Goal: Task Accomplishment & Management: Manage account settings

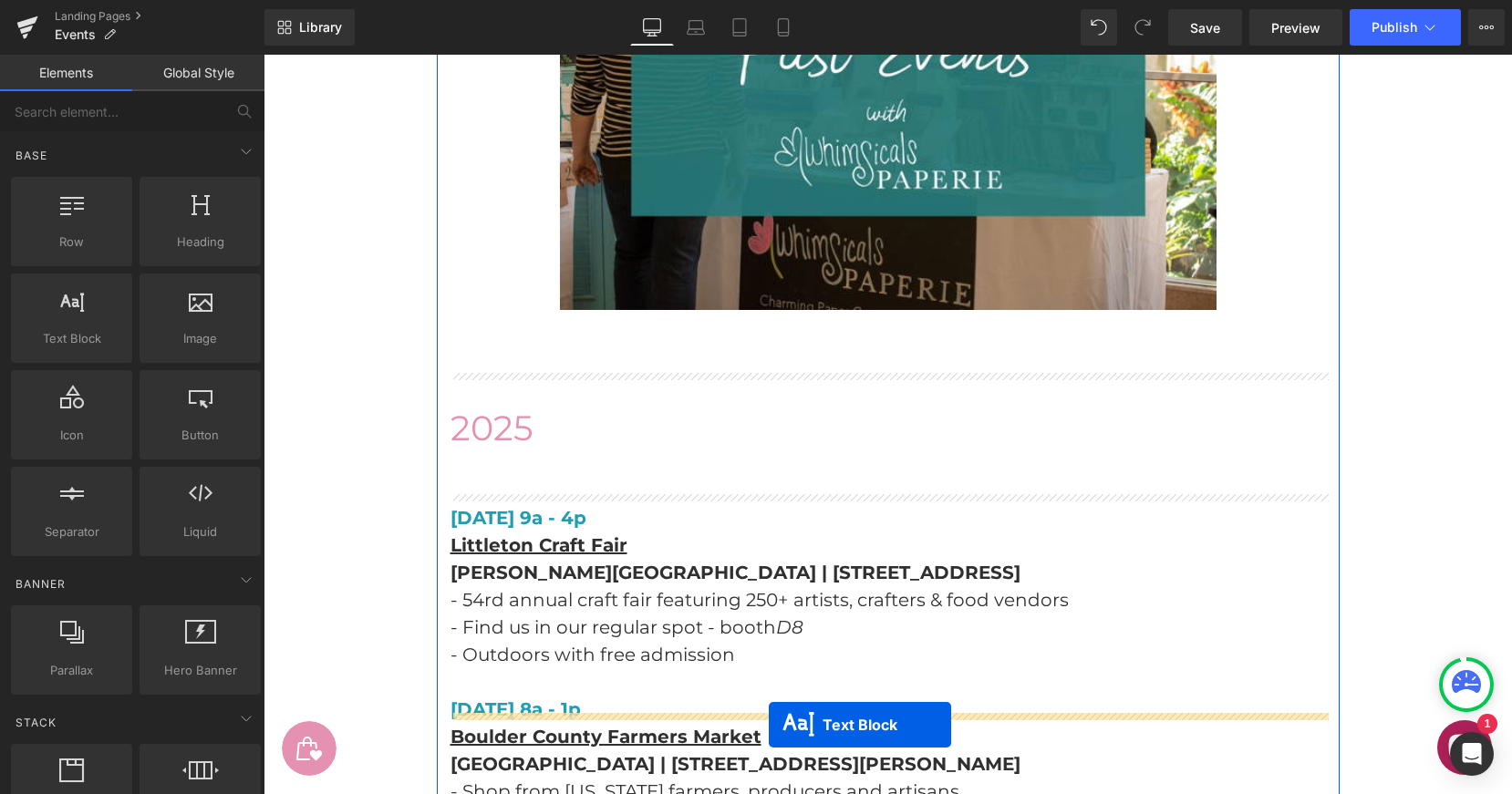
scroll to position [3408, 0]
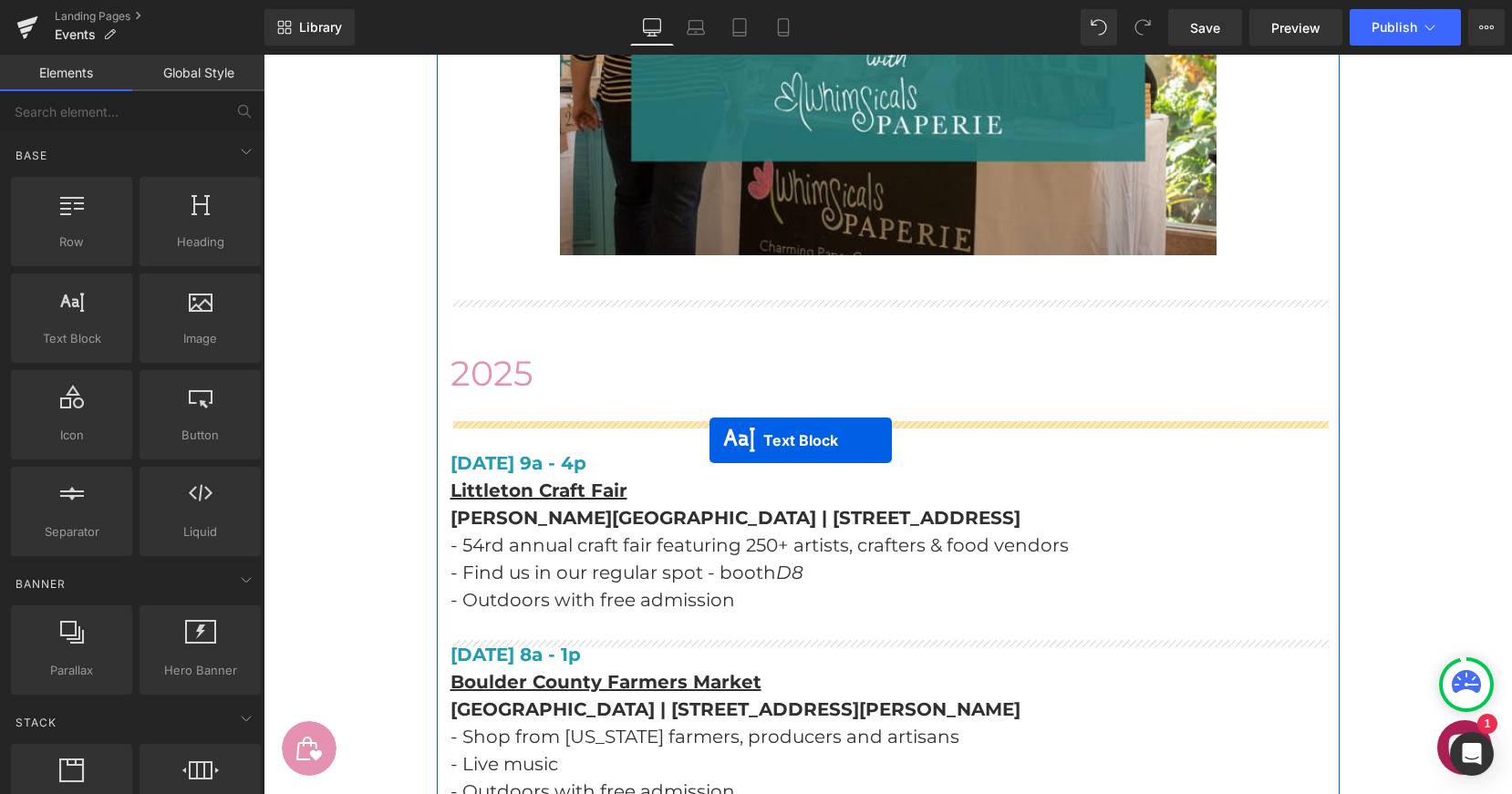
drag, startPoint x: 834, startPoint y: 305, endPoint x: 709, endPoint y: 441, distance: 184.7
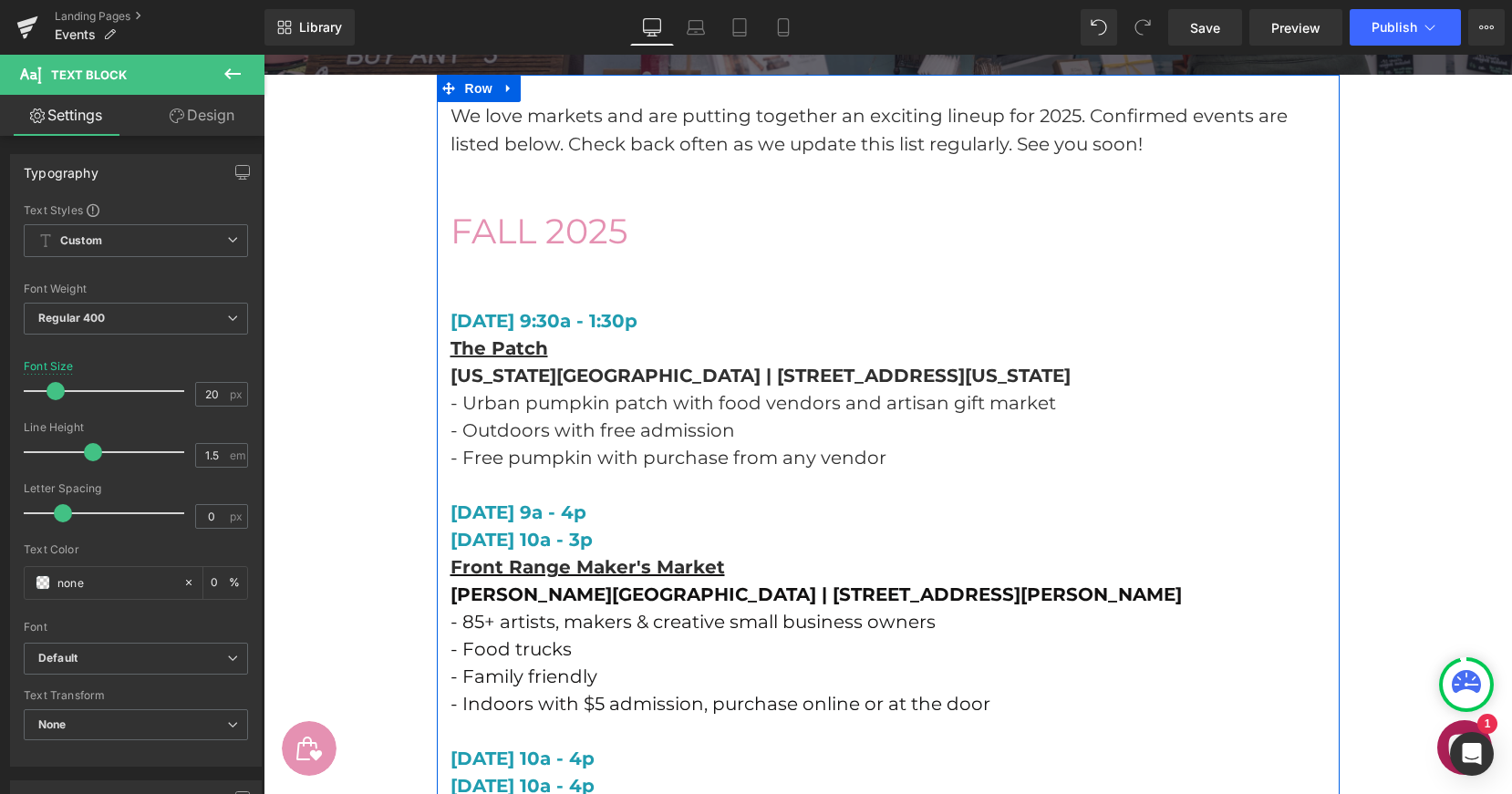
scroll to position [596, 0]
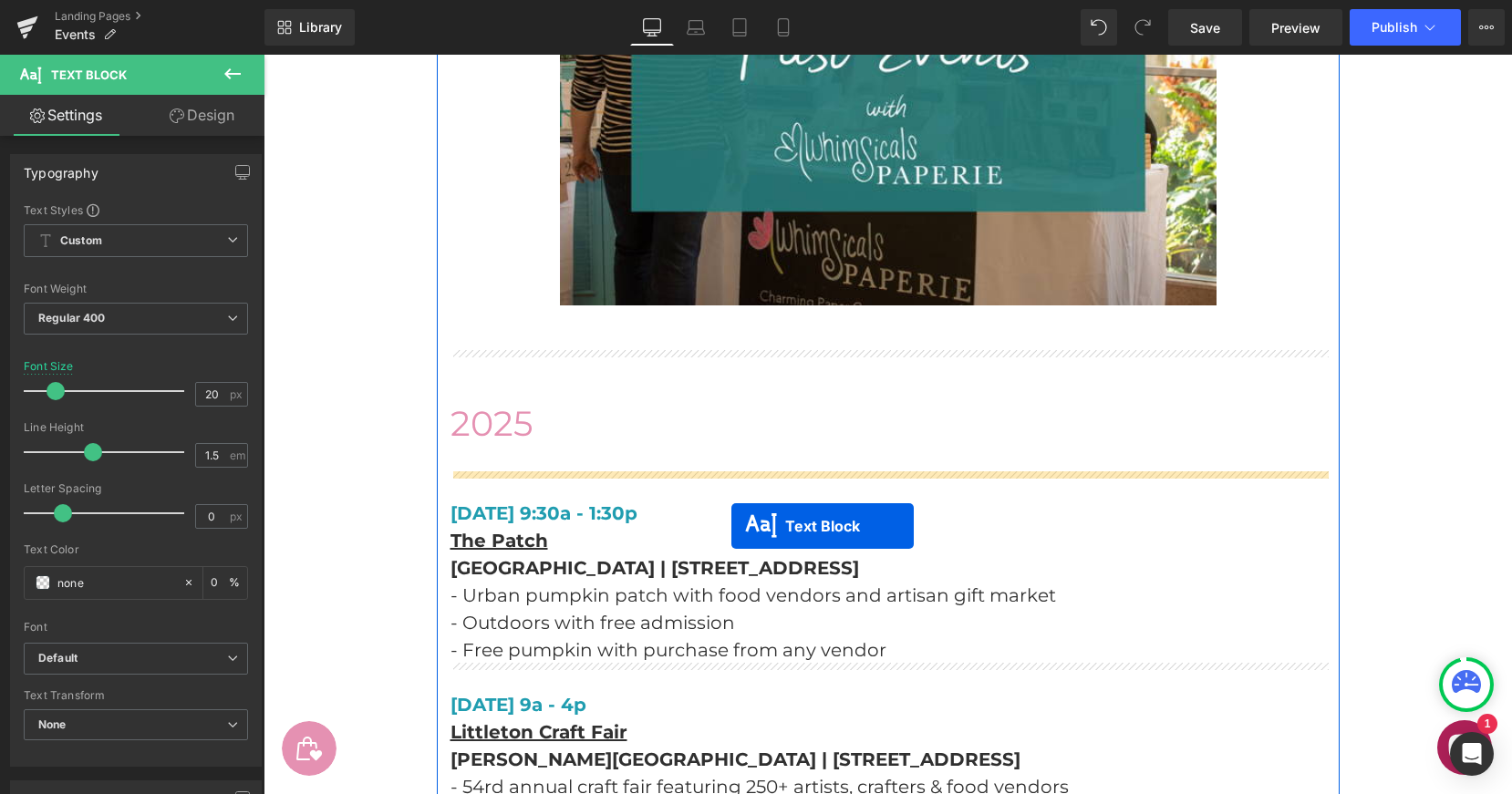
drag, startPoint x: 838, startPoint y: 377, endPoint x: 731, endPoint y: 526, distance: 183.4
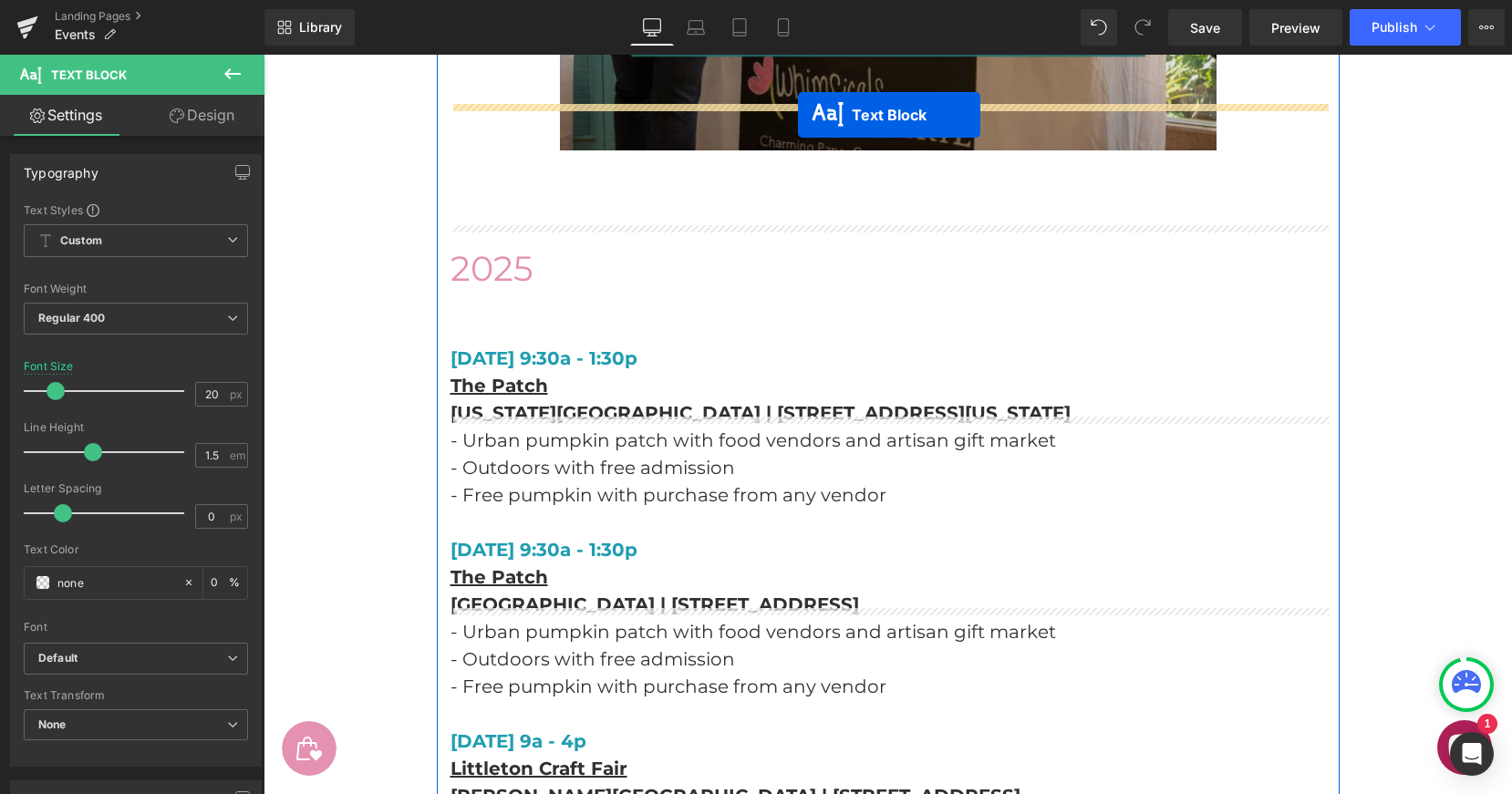
scroll to position [3056, 0]
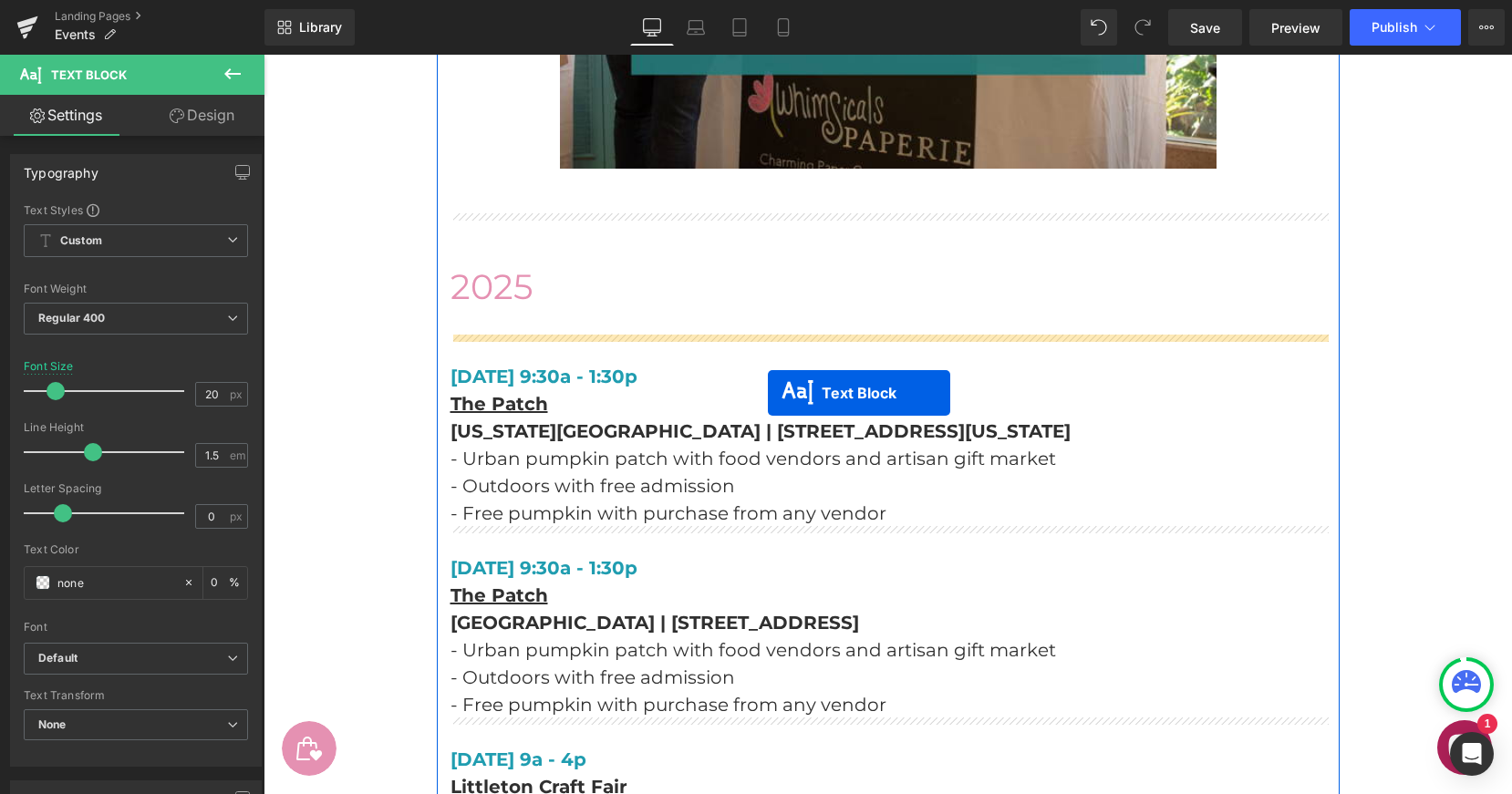
drag, startPoint x: 836, startPoint y: 332, endPoint x: 768, endPoint y: 392, distance: 90.7
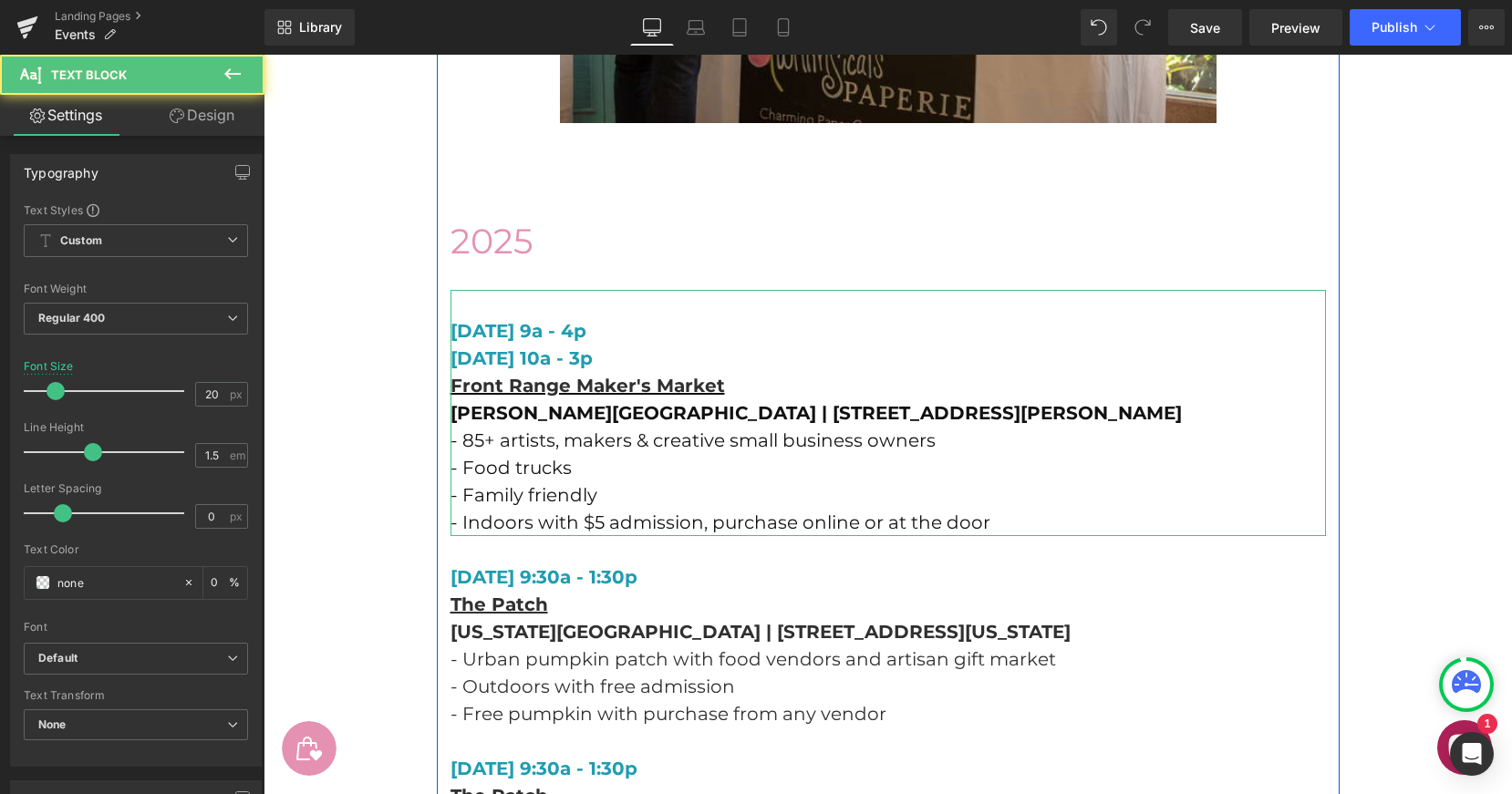
scroll to position [3011, 0]
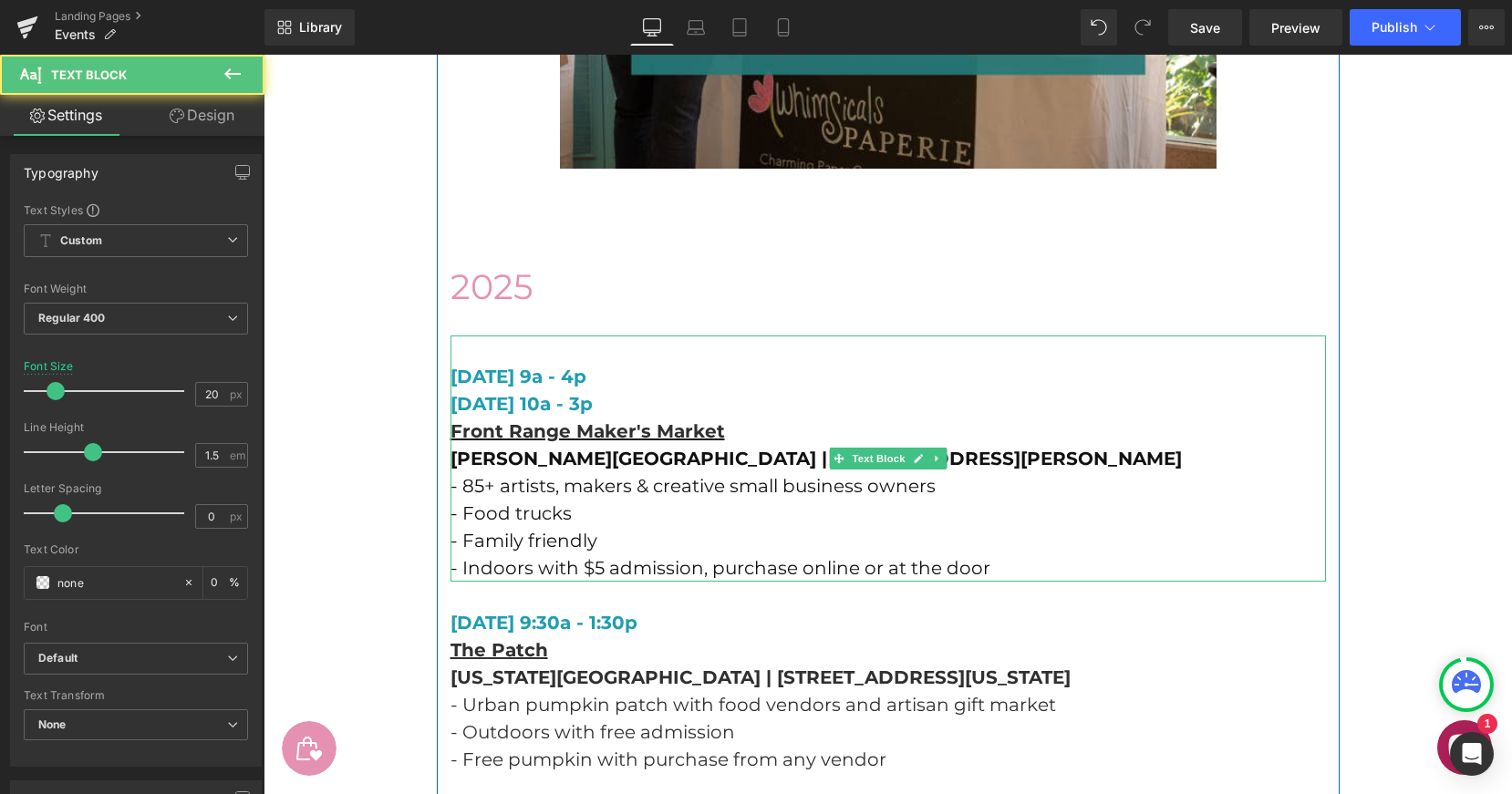
click at [612, 348] on p at bounding box center [887, 349] width 876 height 27
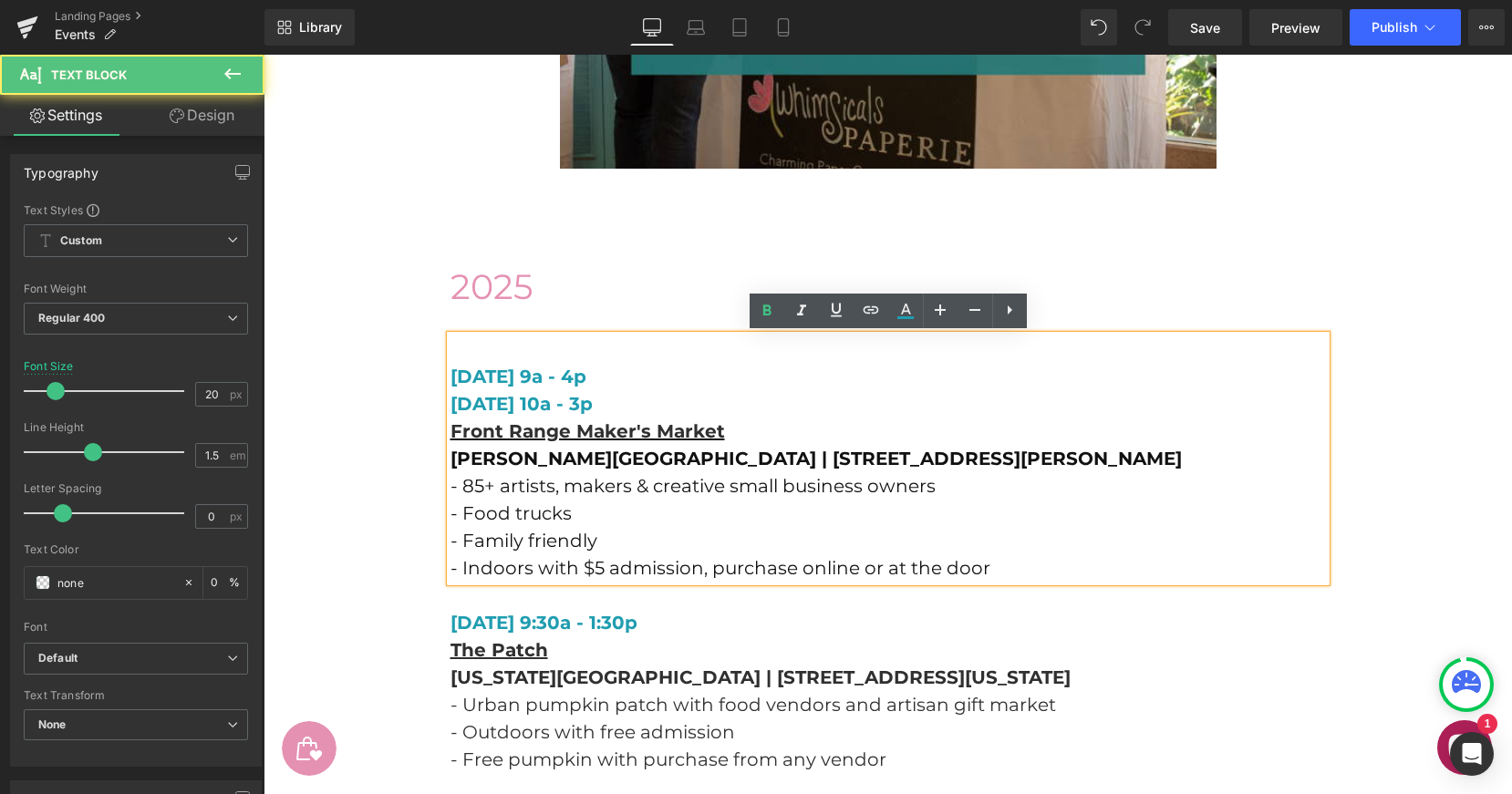
click at [451, 377] on strong "Saturday, Oct 11 | 9a - 4p" at bounding box center [518, 376] width 136 height 22
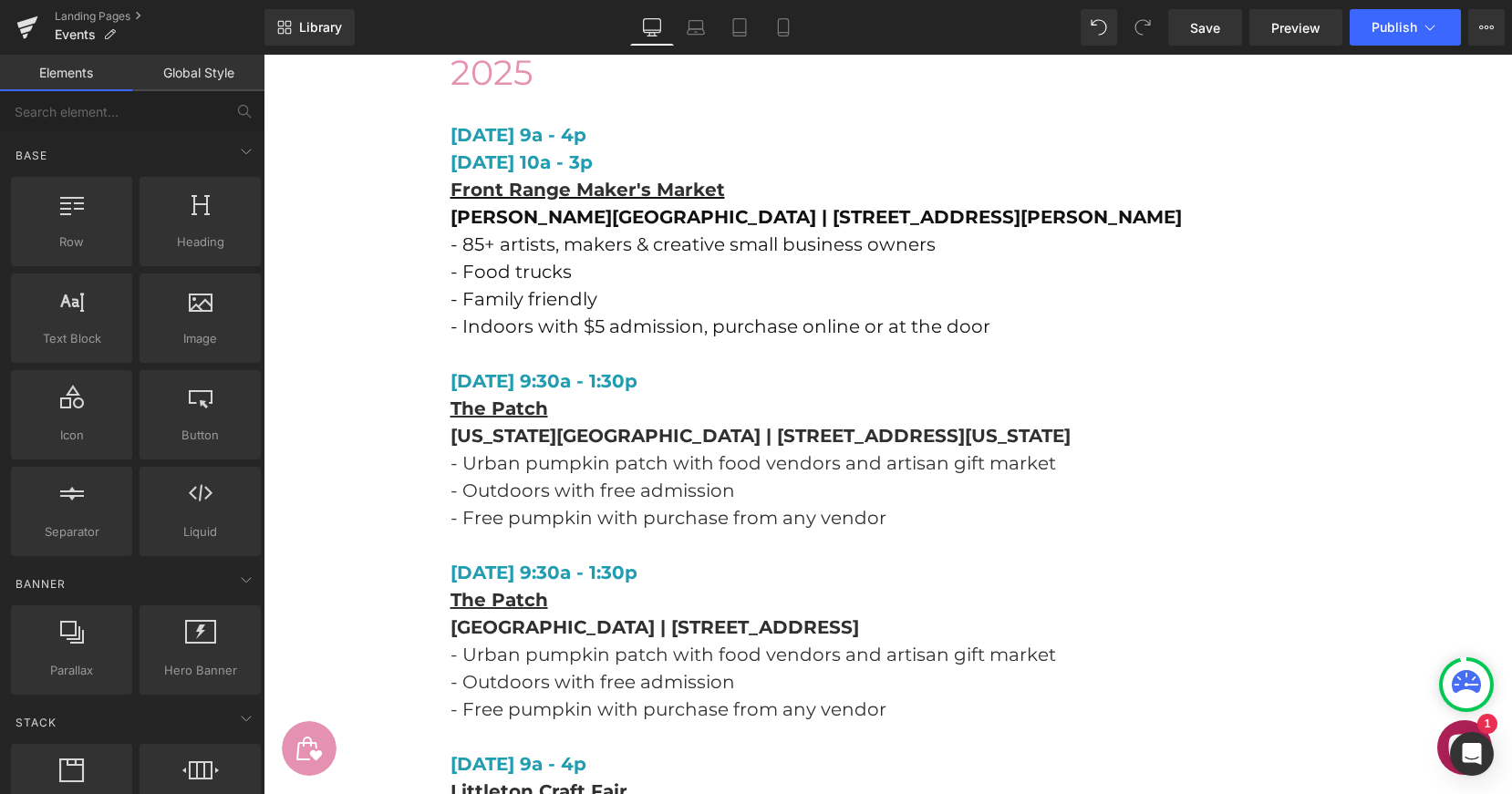
scroll to position [3221, 0]
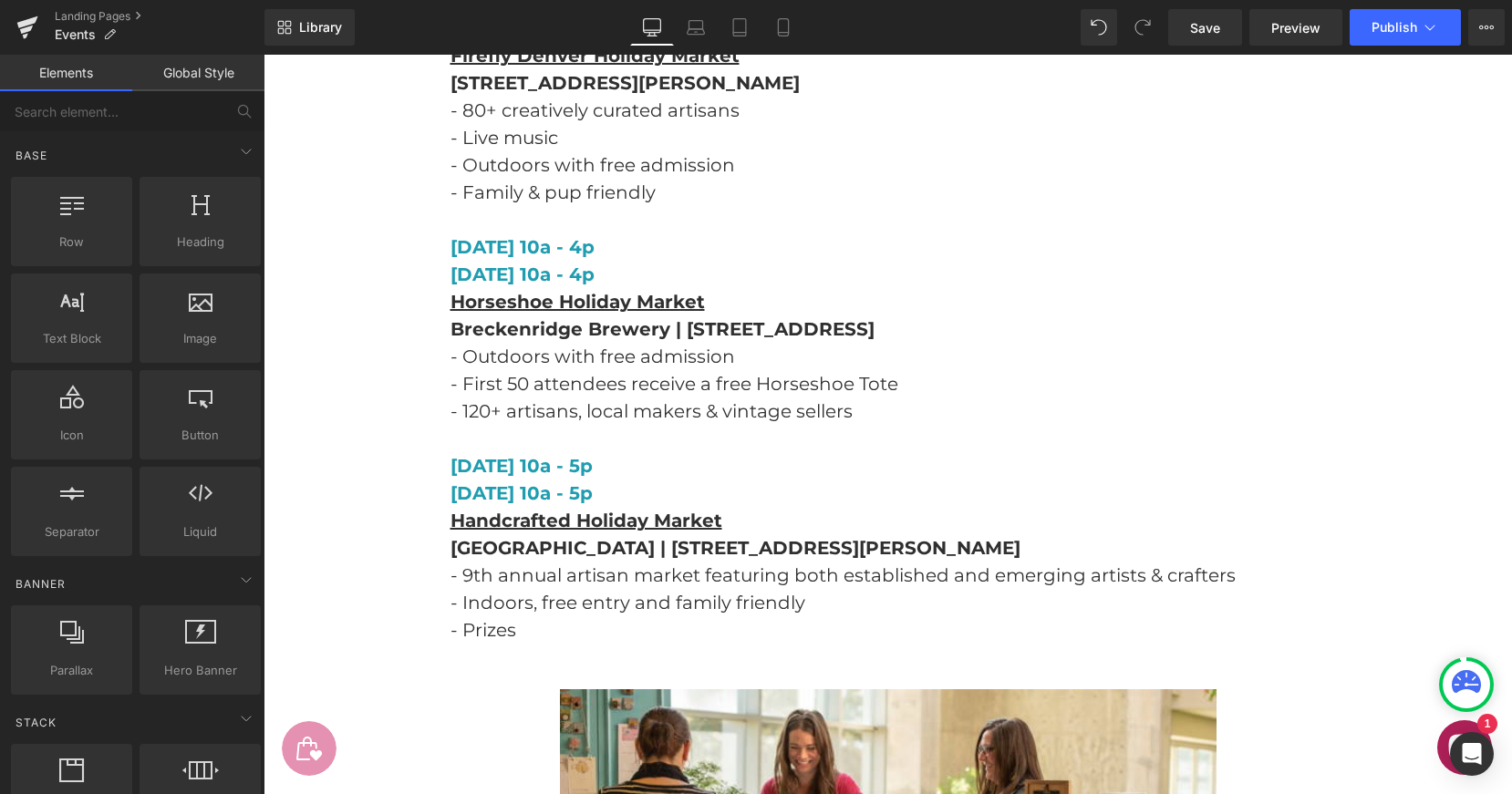
scroll to position [2093, 0]
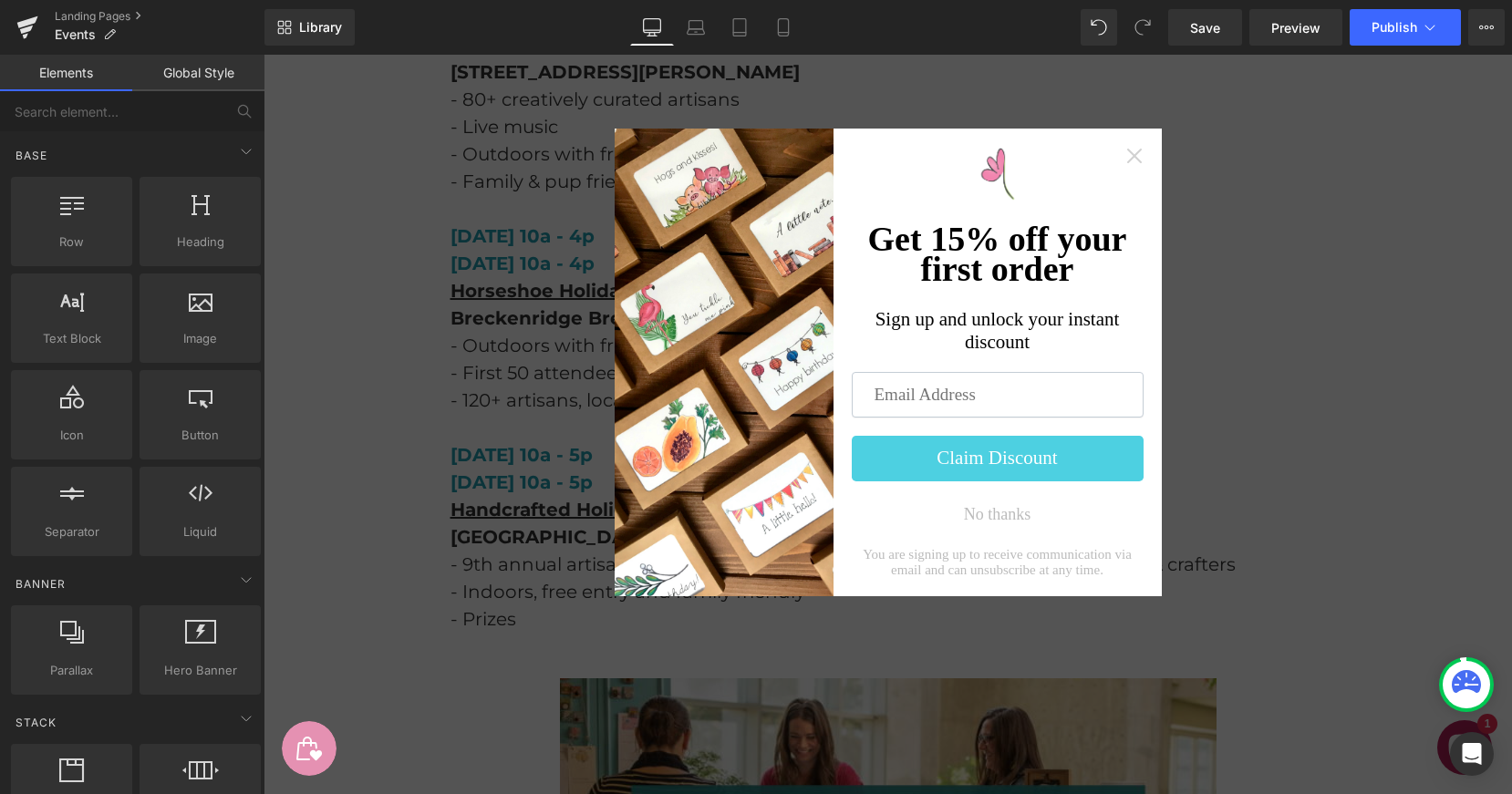
click at [1135, 157] on icon "Close widget" at bounding box center [1133, 156] width 15 height 15
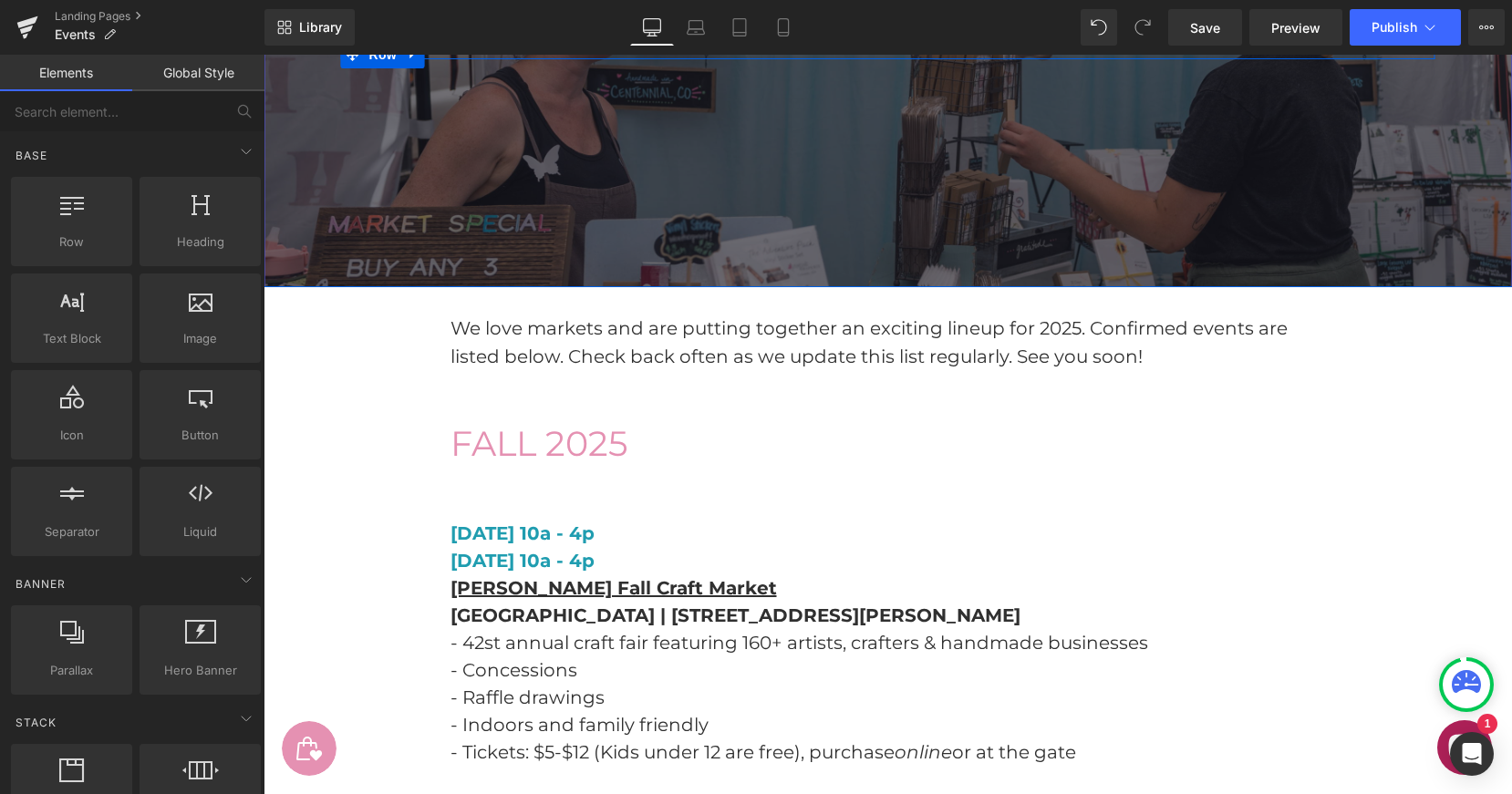
scroll to position [391, 0]
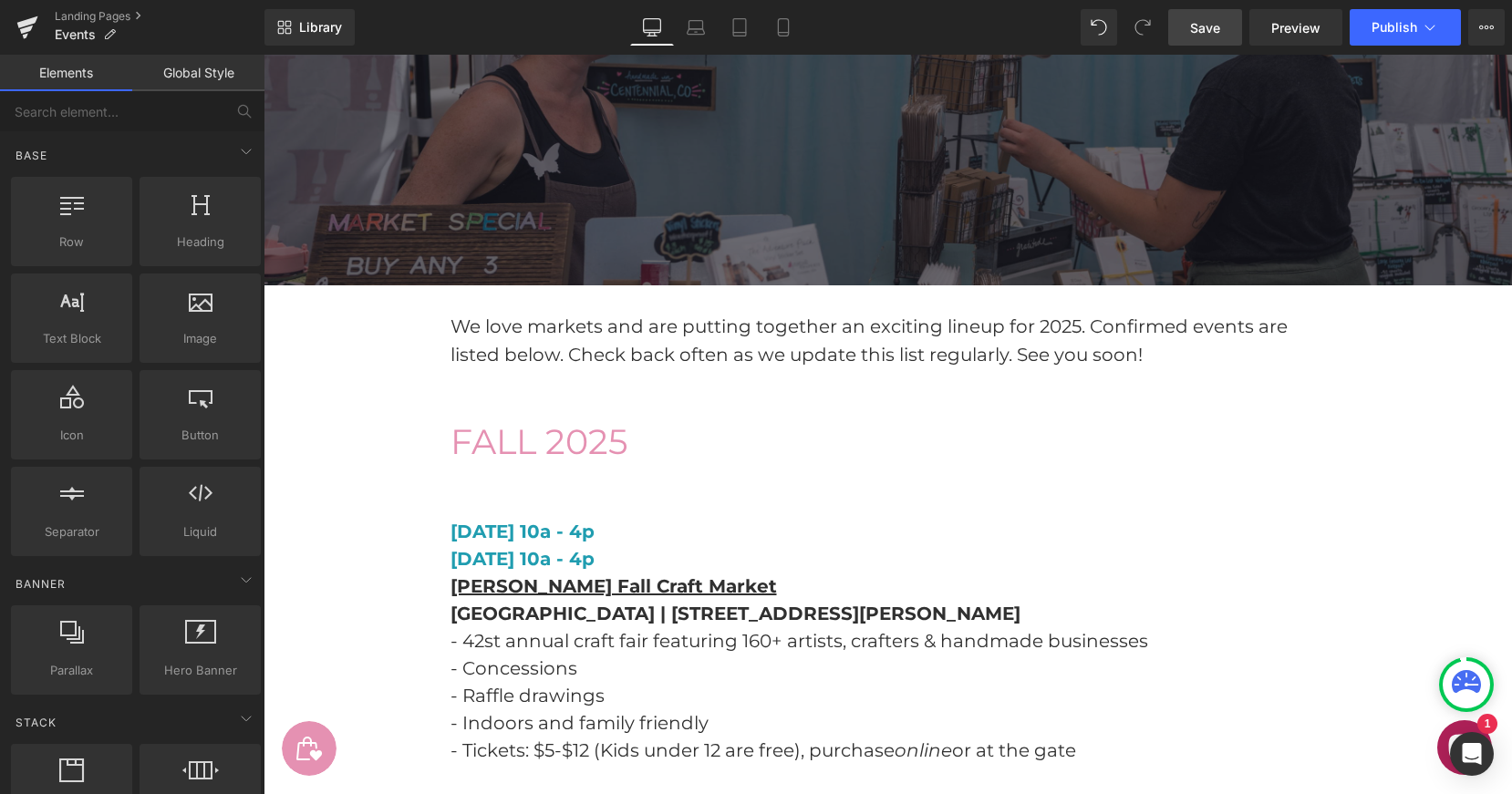
click at [1194, 30] on span "Save" at bounding box center [1204, 27] width 30 height 19
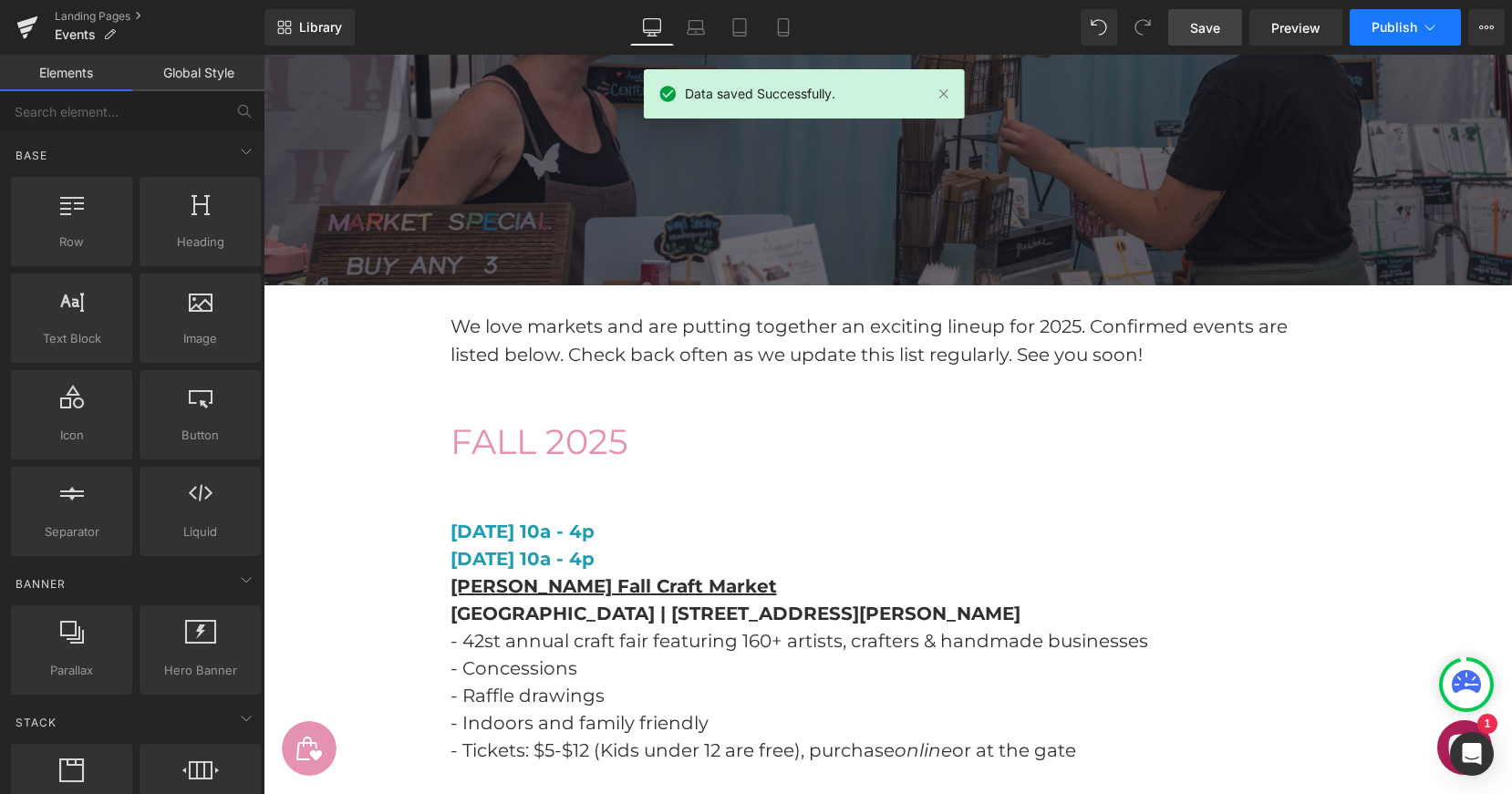
click at [1374, 25] on span "Publish" at bounding box center [1394, 27] width 46 height 15
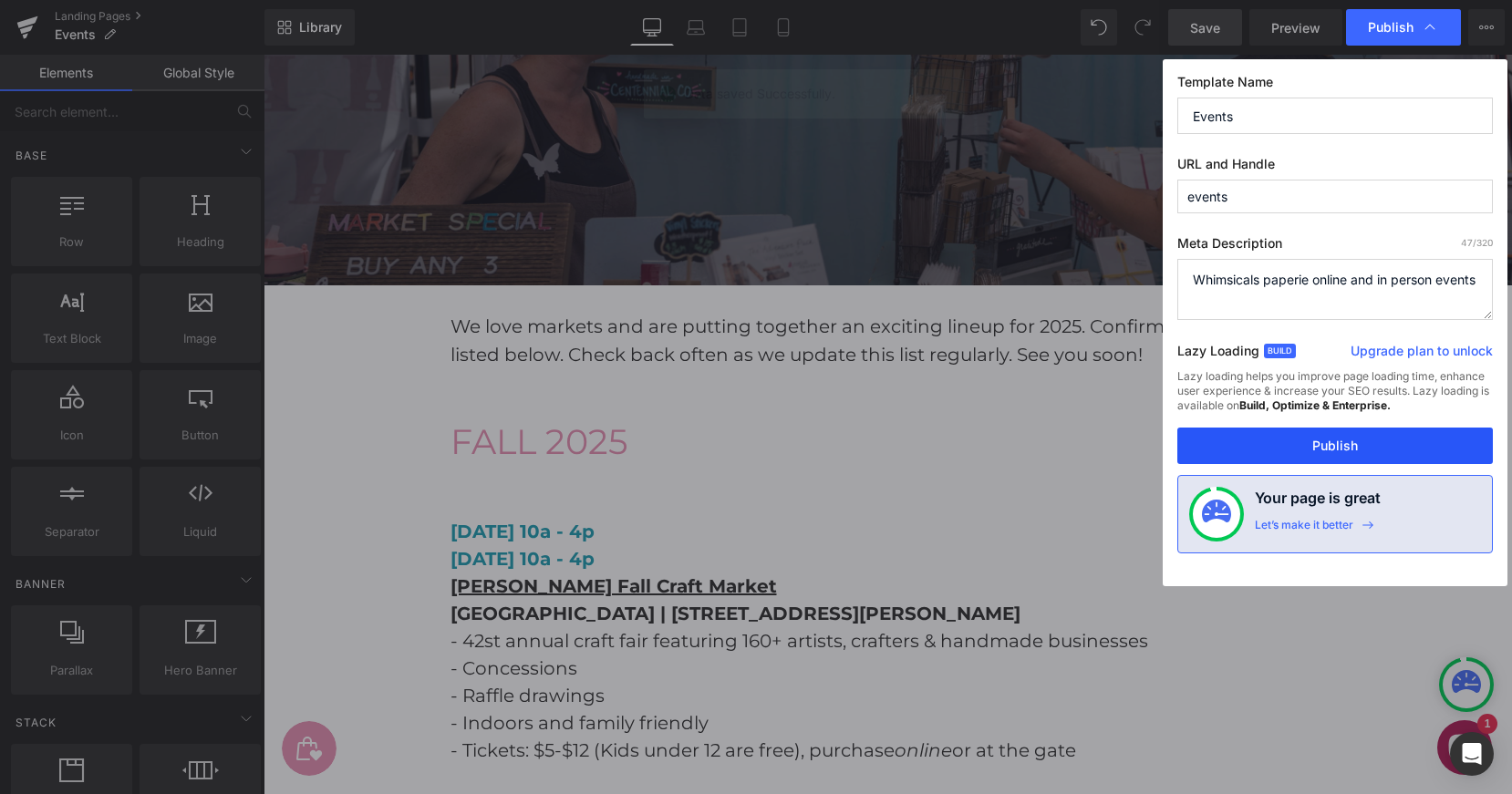
drag, startPoint x: 1101, startPoint y: 387, endPoint x: 1366, endPoint y: 442, distance: 270.6
click at [1366, 442] on button "Publish" at bounding box center [1335, 445] width 316 height 37
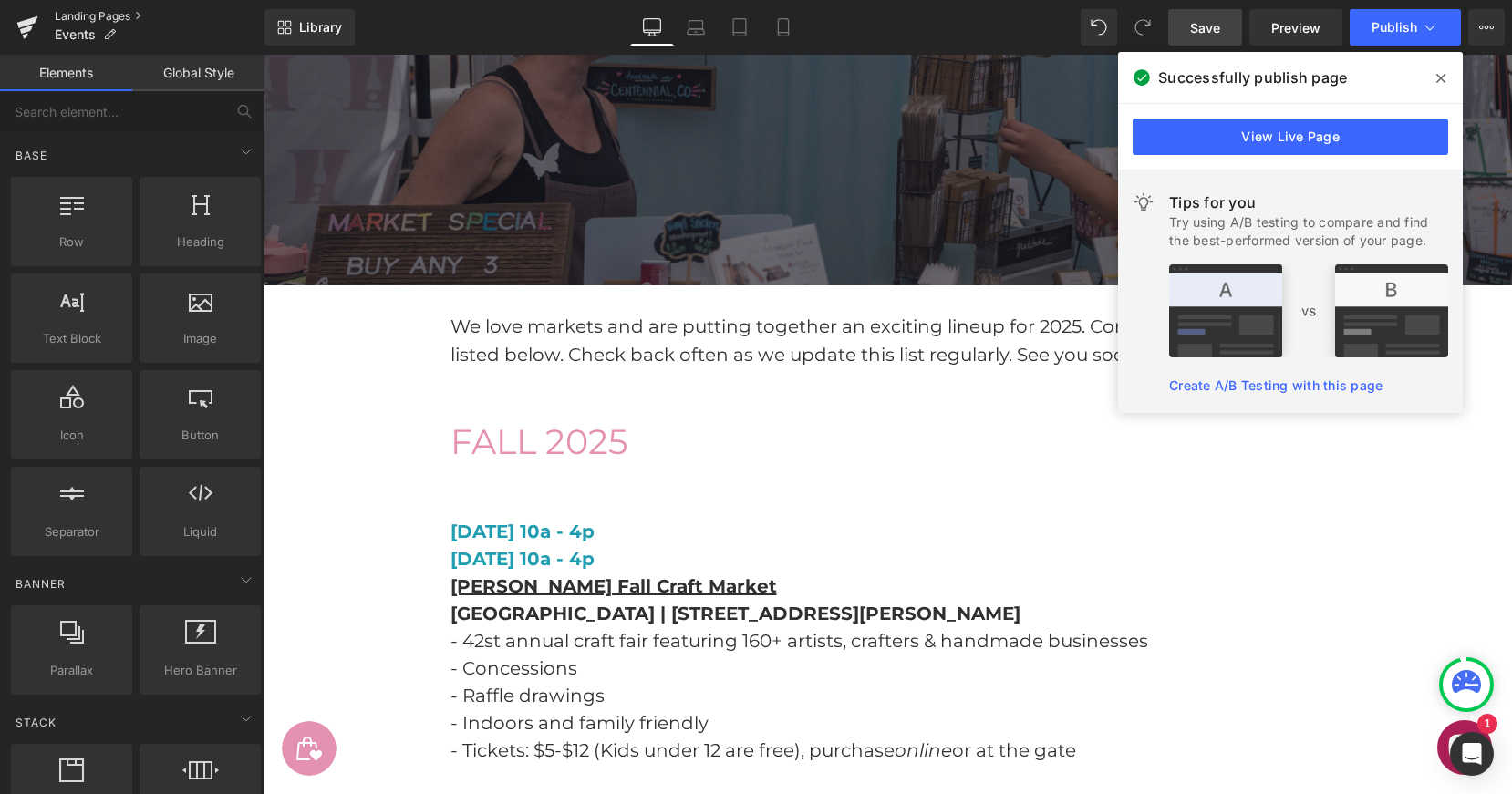
click at [110, 13] on link "Landing Pages" at bounding box center [160, 16] width 210 height 15
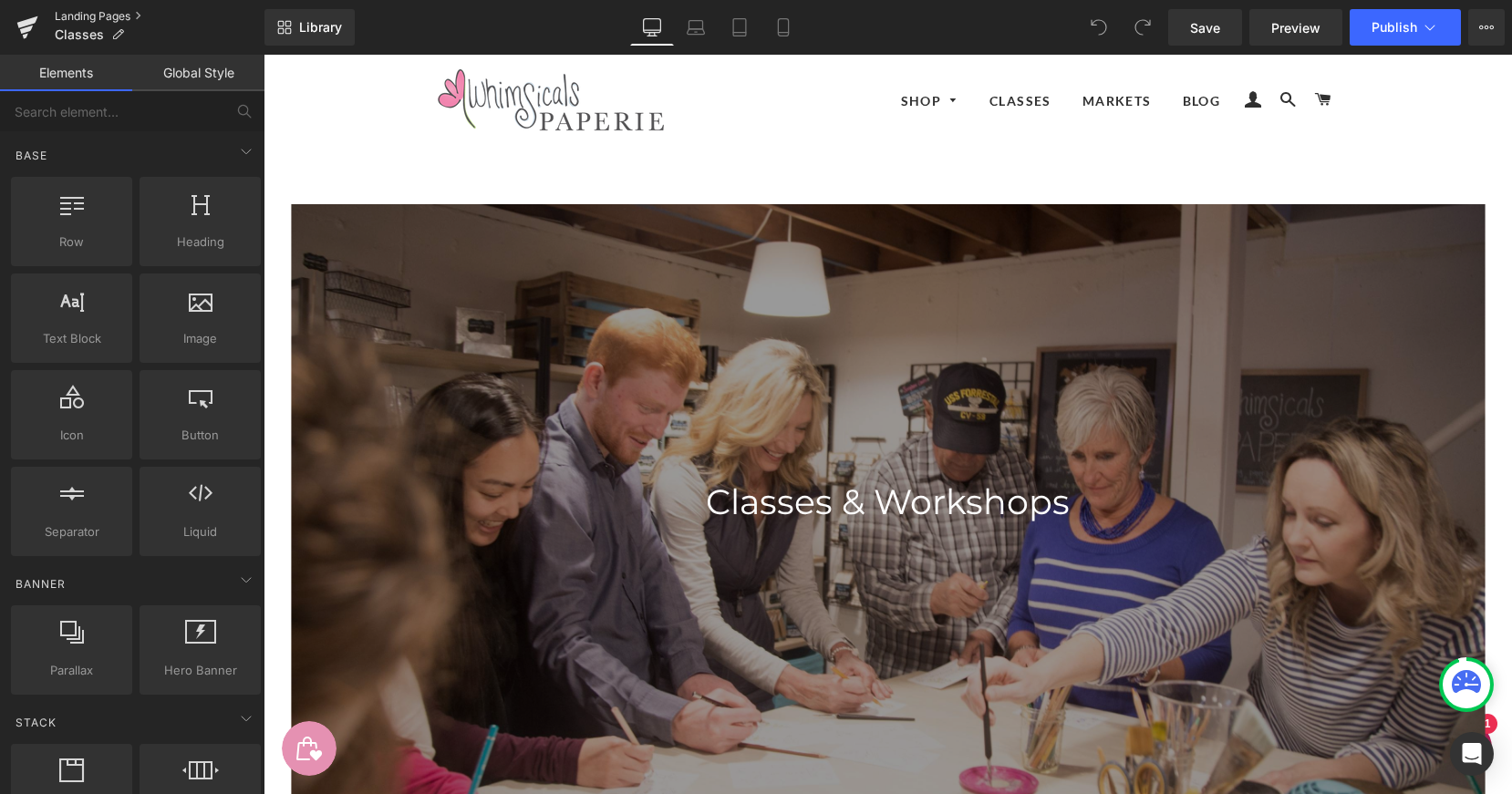
click at [70, 15] on link "Landing Pages" at bounding box center [160, 16] width 210 height 15
